Goal: Navigation & Orientation: Find specific page/section

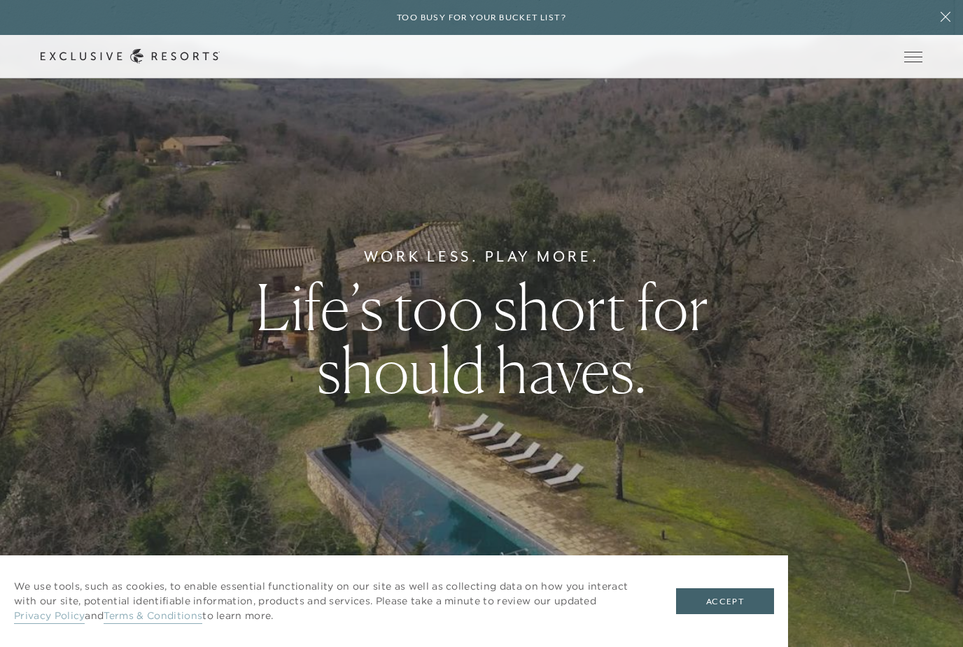
click at [913, 52] on button "Open navigation" at bounding box center [913, 57] width 18 height 10
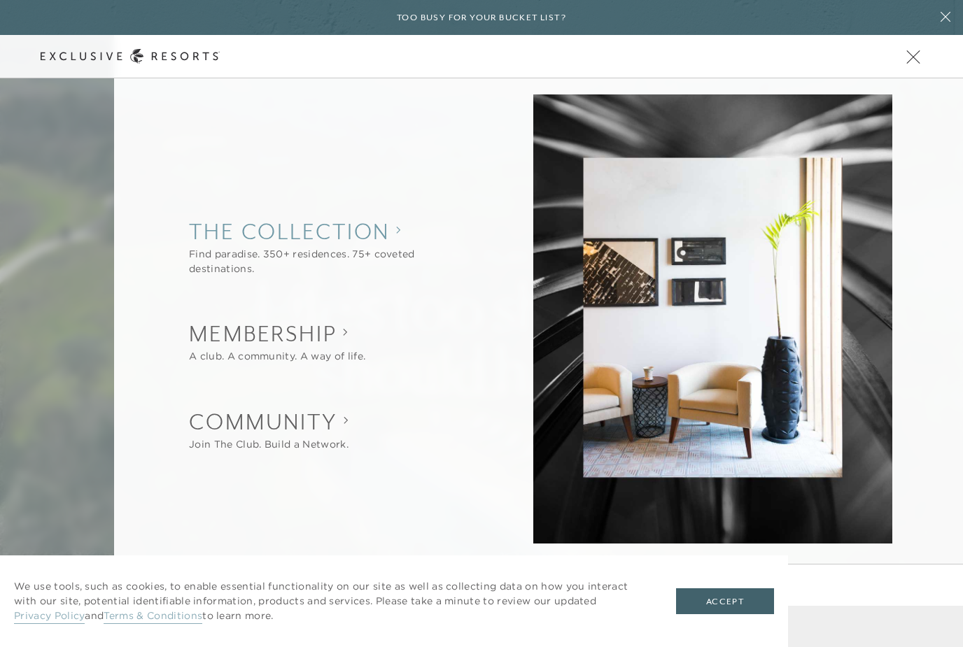
click at [374, 233] on collection "The Collection" at bounding box center [331, 231] width 285 height 31
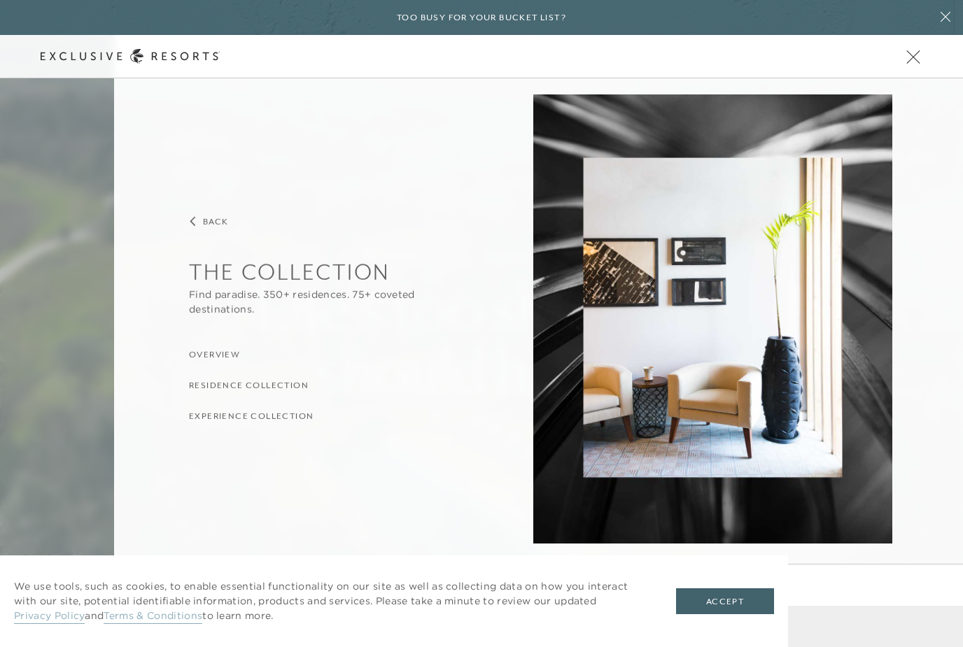
click at [220, 353] on h3 "Overview" at bounding box center [214, 355] width 51 height 13
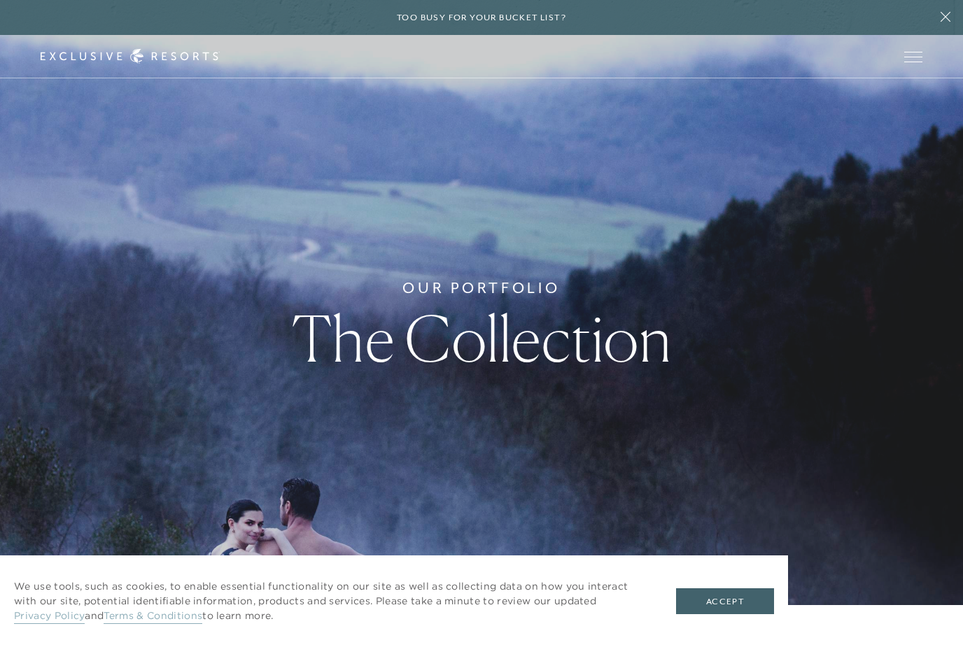
click at [735, 605] on button "Accept" at bounding box center [725, 602] width 98 height 27
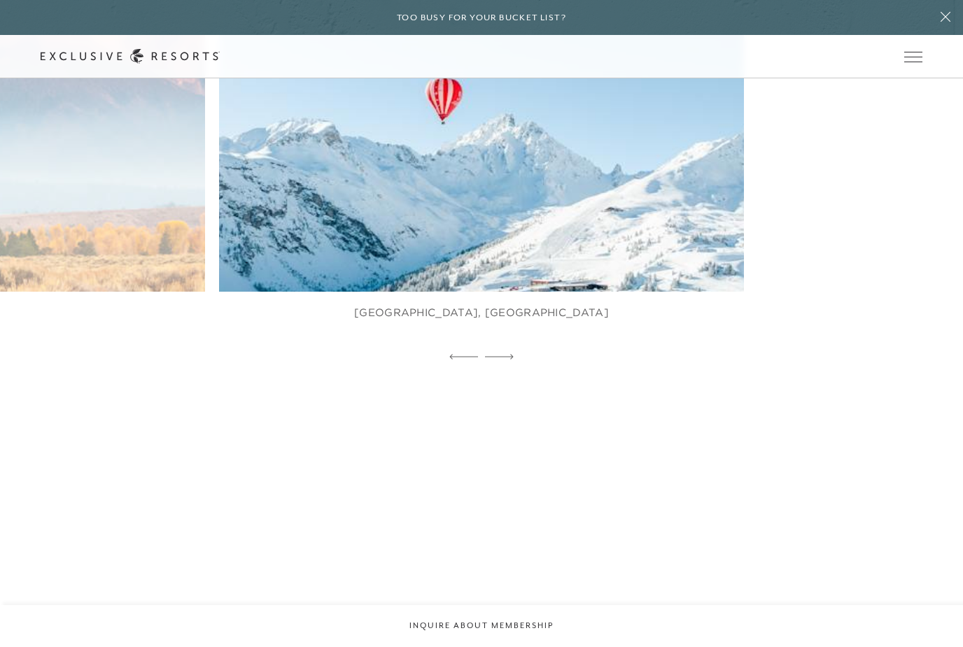
scroll to position [874, 0]
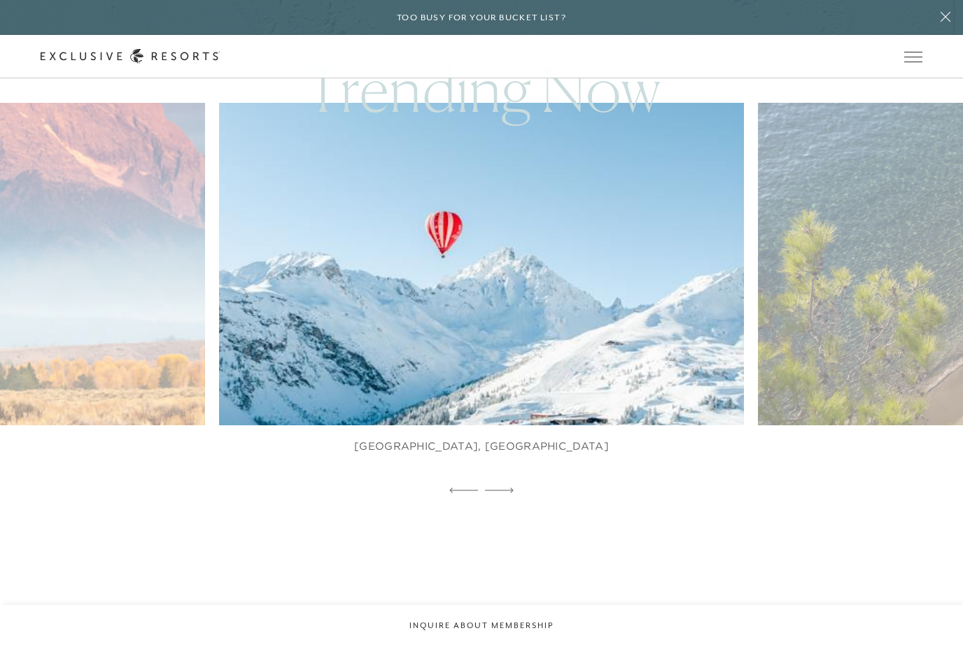
click at [505, 493] on icon at bounding box center [499, 491] width 29 height 6
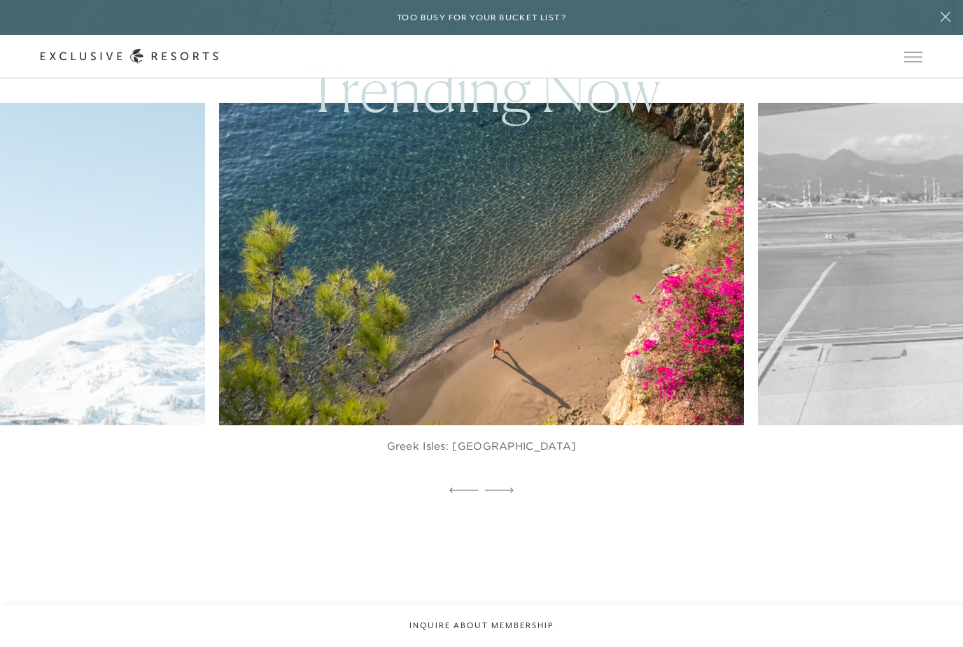
scroll to position [0, 0]
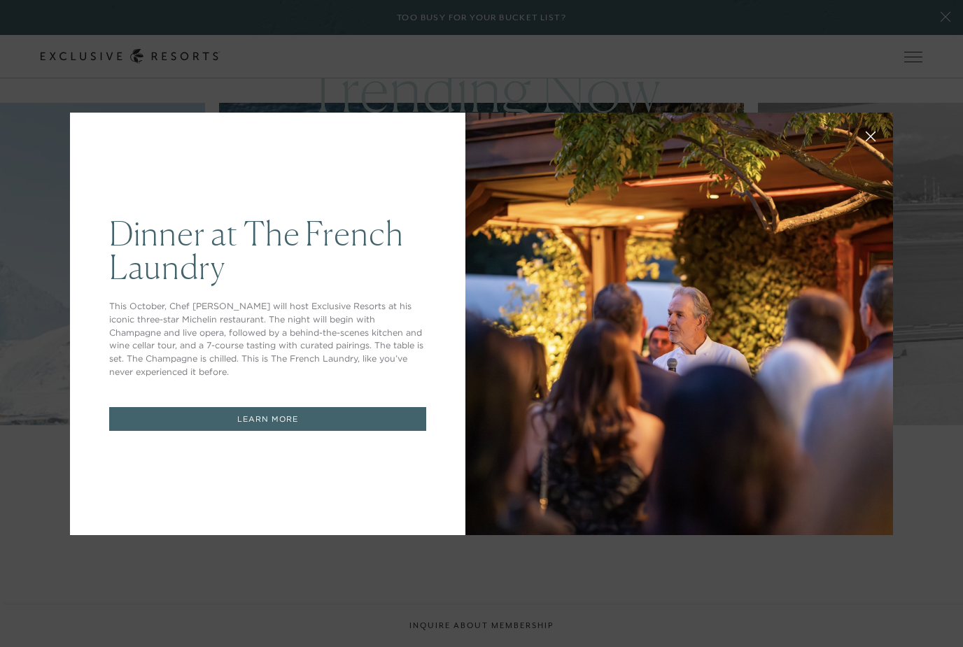
click at [508, 537] on div "Dinner at The [GEOGRAPHIC_DATA] This October, Chef [PERSON_NAME] will host Excl…" at bounding box center [481, 324] width 823 height 455
click at [870, 142] on button at bounding box center [871, 135] width 34 height 34
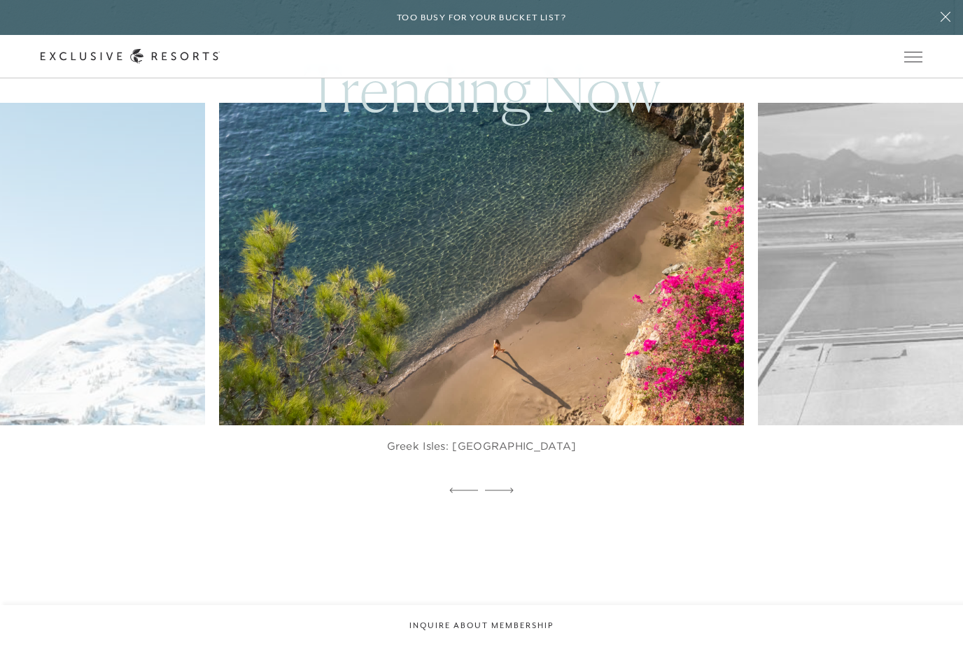
click at [918, 61] on span "Open navigation" at bounding box center [913, 57] width 18 height 10
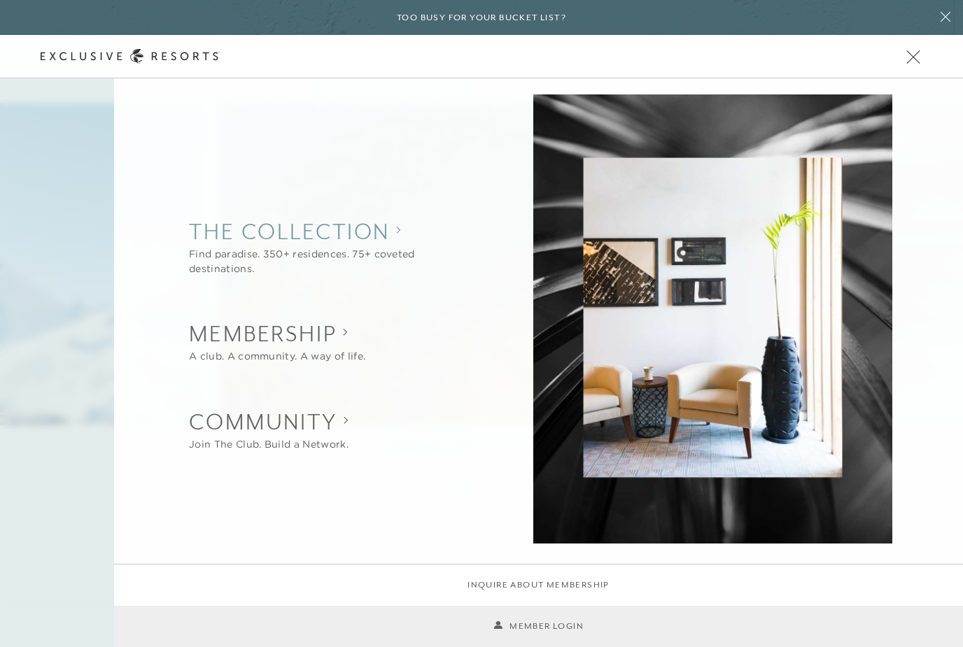
click at [384, 252] on div "Find paradise. 350+ residences. 75+ coveted destinations." at bounding box center [331, 261] width 285 height 29
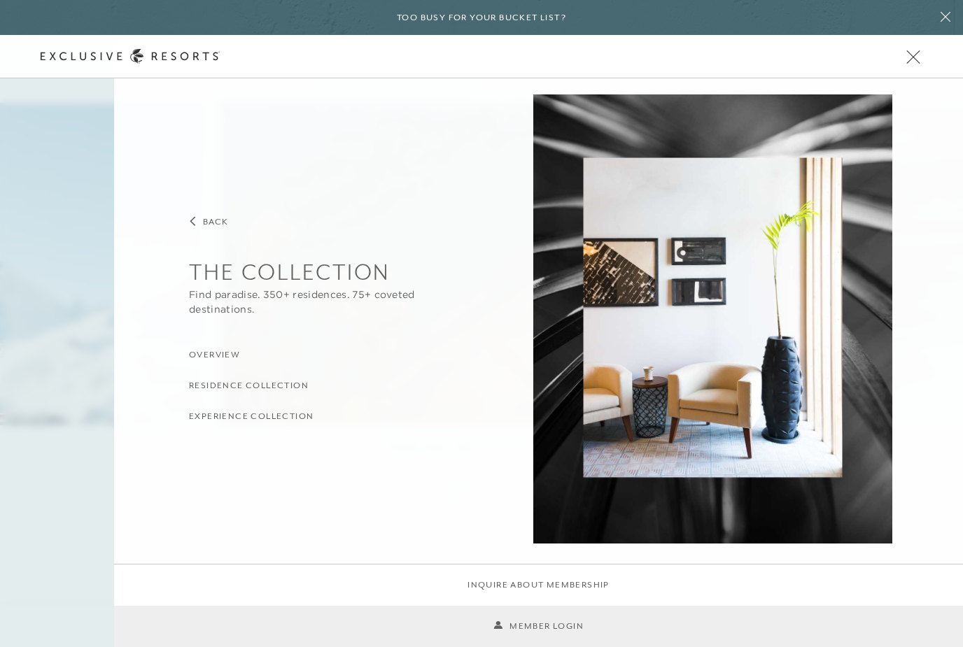
click at [248, 383] on h3 "Residence Collection" at bounding box center [249, 385] width 120 height 13
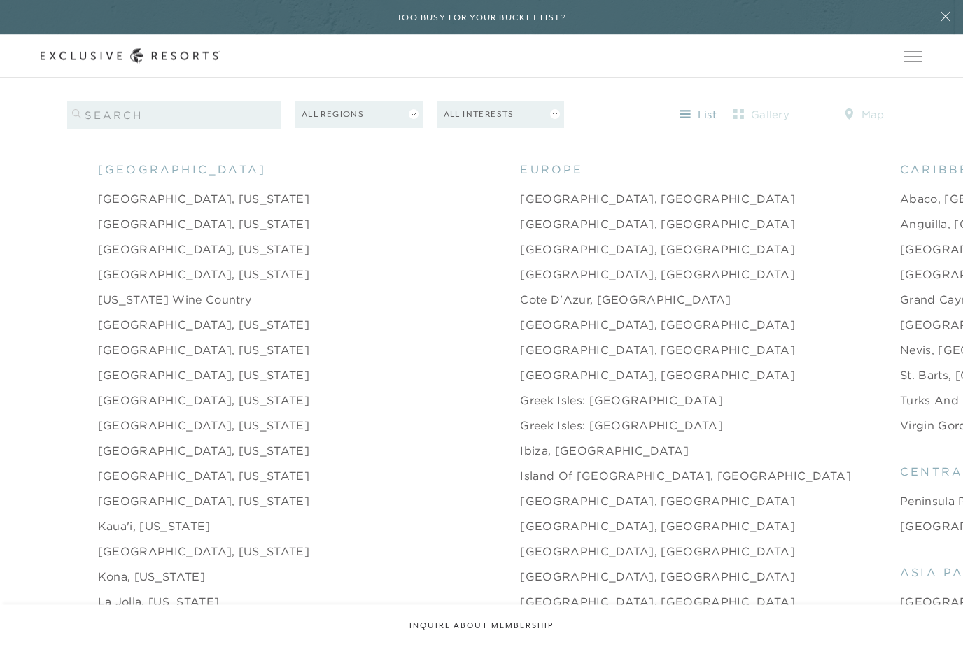
scroll to position [1495, 0]
click at [165, 409] on link "[GEOGRAPHIC_DATA], [US_STATE]" at bounding box center [203, 400] width 211 height 17
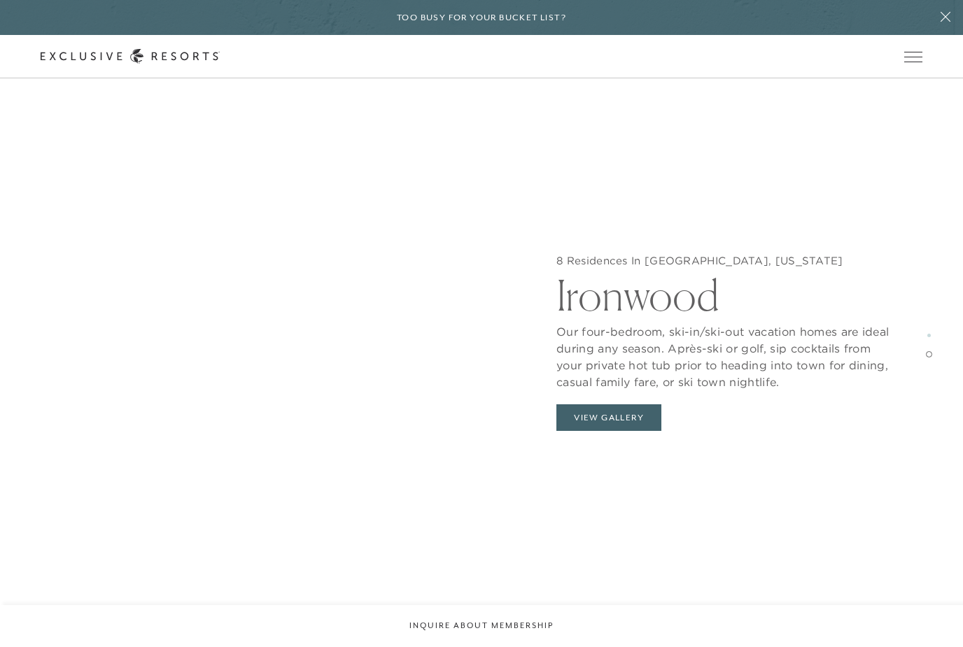
scroll to position [2516, 0]
